Goal: Obtain resource: Obtain resource

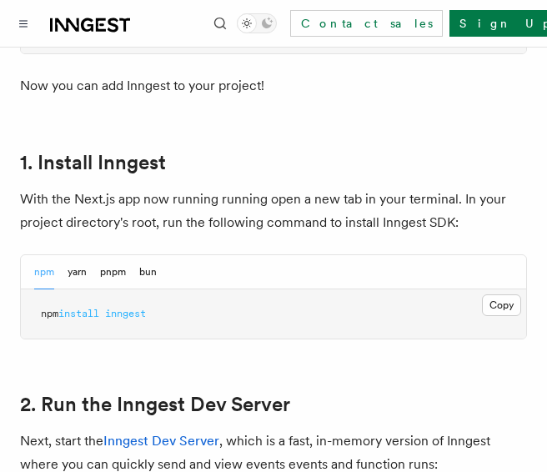
scroll to position [925, 0]
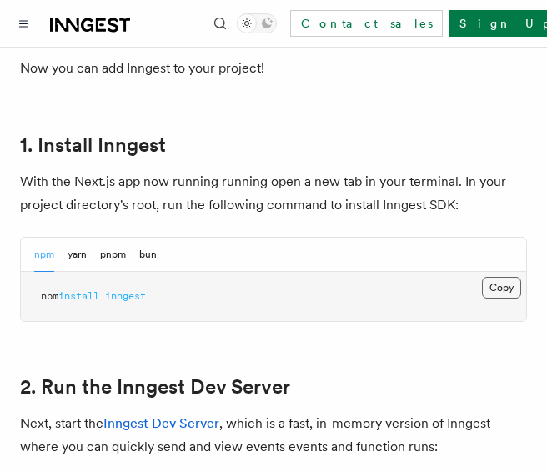
click at [507, 277] on button "Copy Copied" at bounding box center [501, 288] width 39 height 22
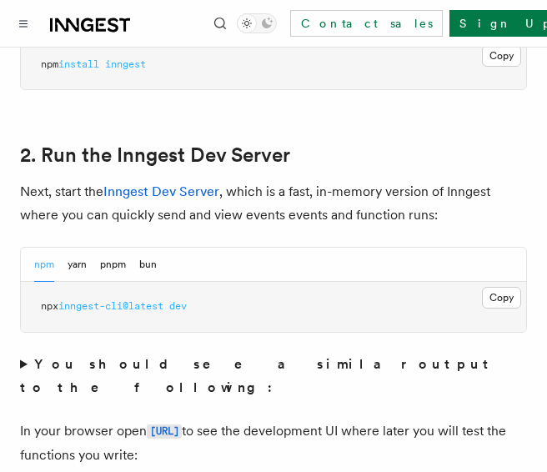
scroll to position [1158, 0]
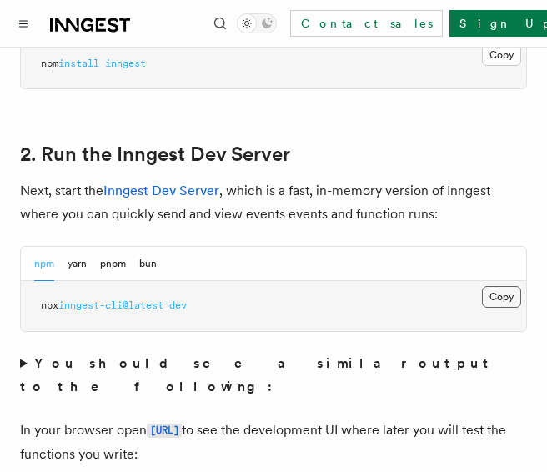
click at [511, 286] on button "Copy Copied" at bounding box center [501, 297] width 39 height 22
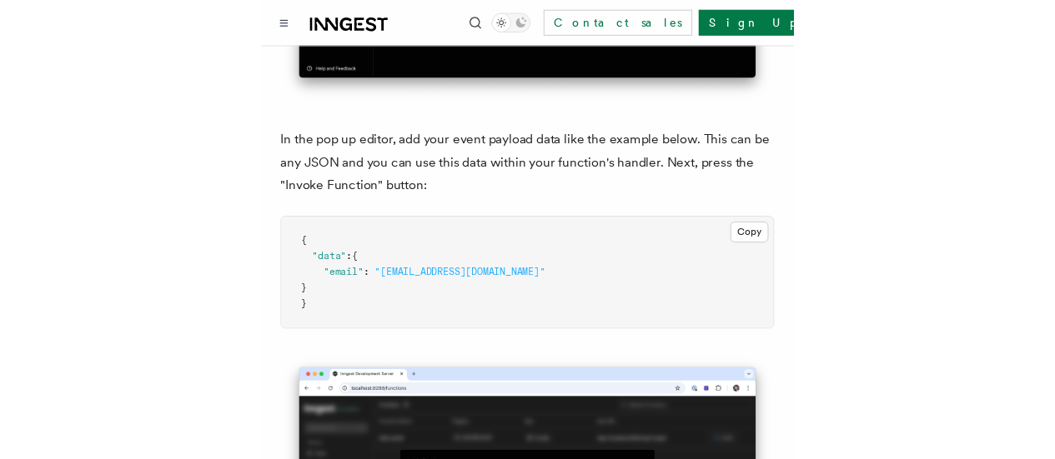
scroll to position [4843, 0]
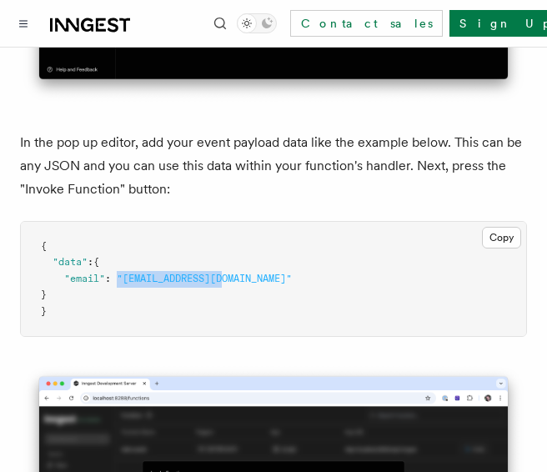
drag, startPoint x: 118, startPoint y: 206, endPoint x: 226, endPoint y: 209, distance: 108.4
click at [226, 273] on span ""email" : "[EMAIL_ADDRESS][DOMAIN_NAME]"" at bounding box center [166, 279] width 251 height 12
copy span ""[EMAIL_ADDRESS][DOMAIN_NAME]""
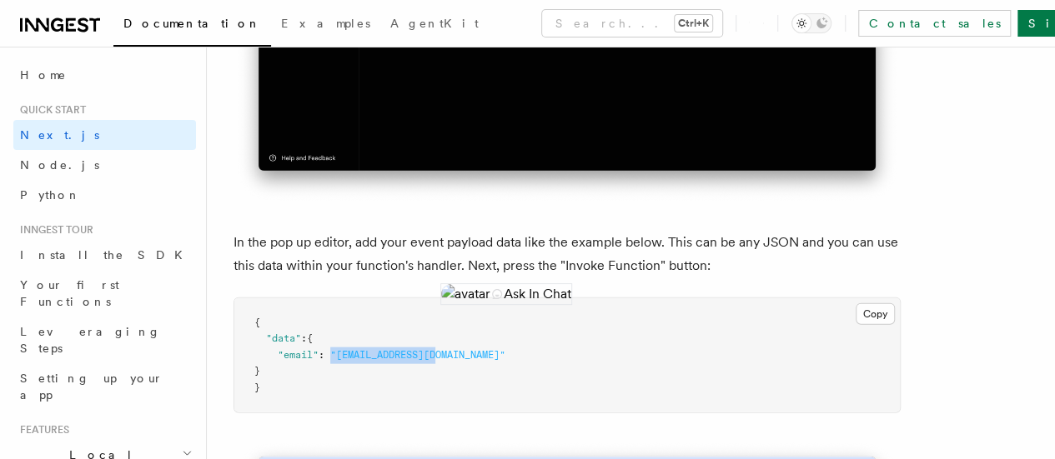
scroll to position [4895, 0]
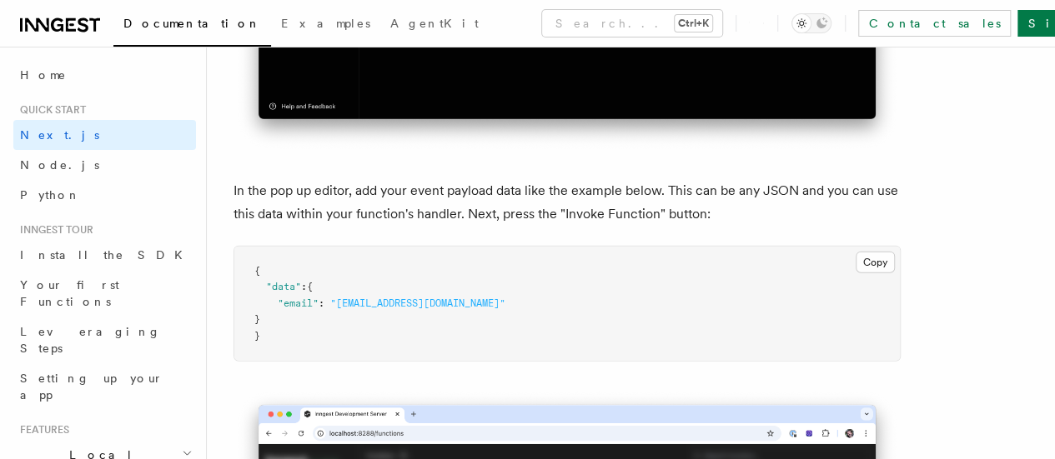
click at [411, 273] on div "Copy Copied { "data" : { "email" : "[EMAIL_ADDRESS][DOMAIN_NAME]" } }" at bounding box center [566, 304] width 667 height 117
drag, startPoint x: 333, startPoint y: 216, endPoint x: 456, endPoint y: 210, distance: 123.5
click at [456, 247] on pre "{ "data" : { "email" : "[EMAIL_ADDRESS][DOMAIN_NAME]" } }" at bounding box center [566, 304] width 665 height 115
copy span ""[EMAIL_ADDRESS][DOMAIN_NAME]""
drag, startPoint x: 278, startPoint y: 213, endPoint x: 449, endPoint y: 208, distance: 171.0
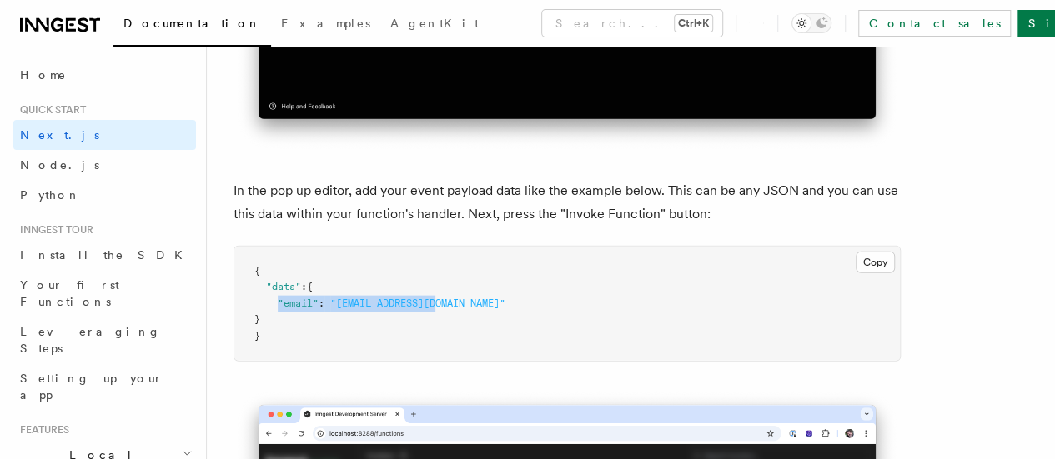
click at [449, 247] on pre "{ "data" : { "email" : "[EMAIL_ADDRESS][DOMAIN_NAME]" } }" at bounding box center [566, 304] width 665 height 115
copy span ""email" : "[EMAIL_ADDRESS][DOMAIN_NAME]""
click at [449, 247] on pre "{ "data" : { "email" : "[EMAIL_ADDRESS][DOMAIN_NAME]" } }" at bounding box center [566, 304] width 665 height 115
click at [546, 252] on button "Copy Copied" at bounding box center [874, 263] width 39 height 22
